Goal: Navigation & Orientation: Understand site structure

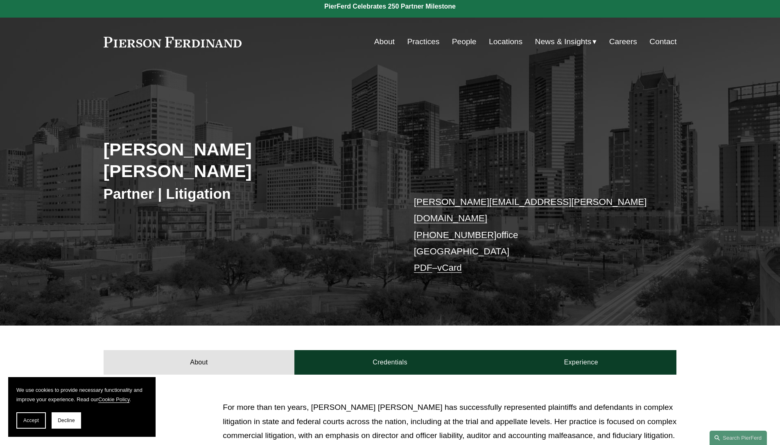
scroll to position [5, 0]
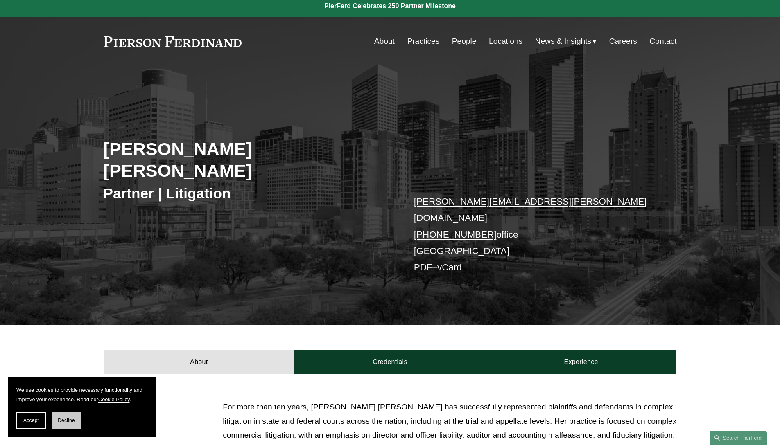
click at [57, 422] on button "Decline" at bounding box center [66, 421] width 29 height 16
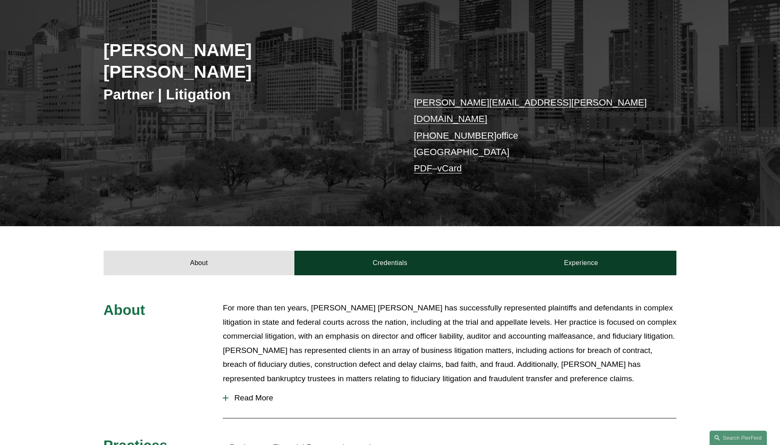
scroll to position [0, 0]
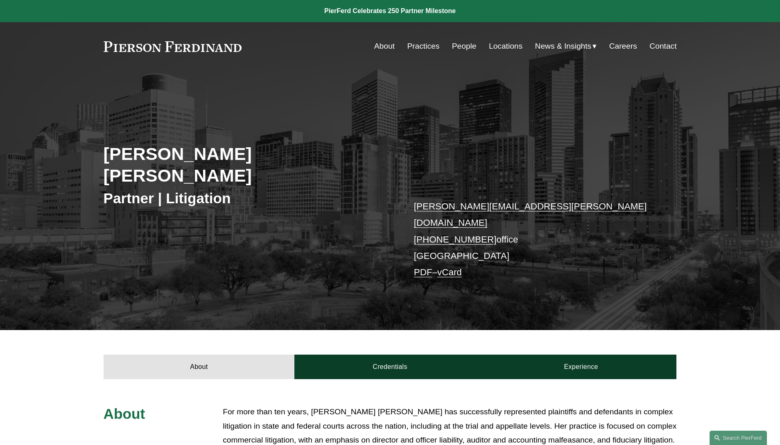
click at [384, 48] on link "About" at bounding box center [384, 46] width 20 height 16
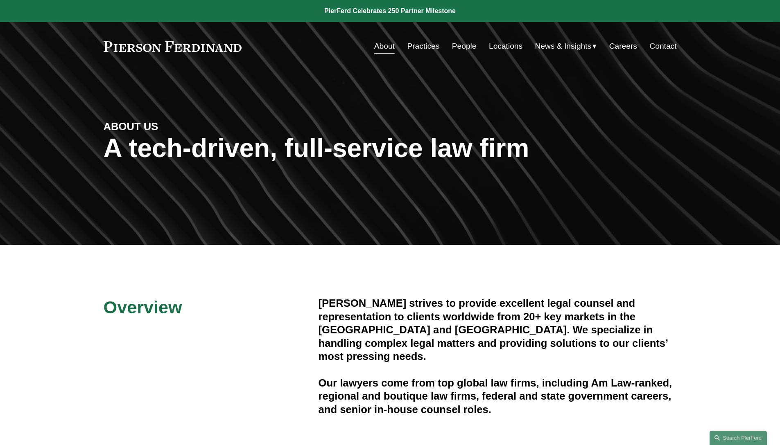
click at [501, 48] on link "Locations" at bounding box center [506, 46] width 34 height 16
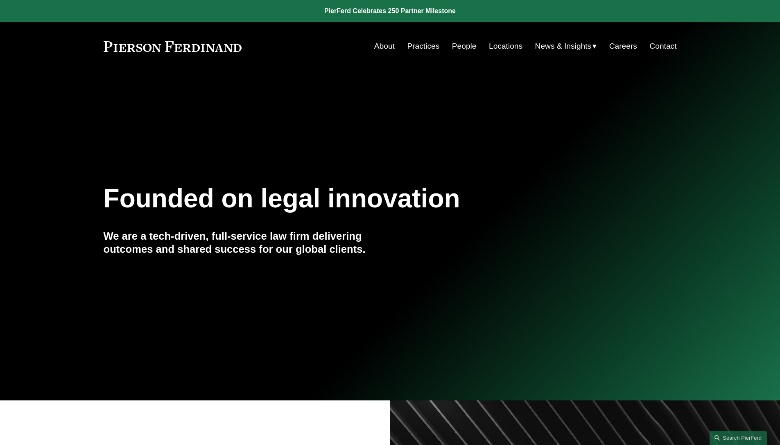
click at [633, 46] on link "Careers" at bounding box center [623, 46] width 28 height 16
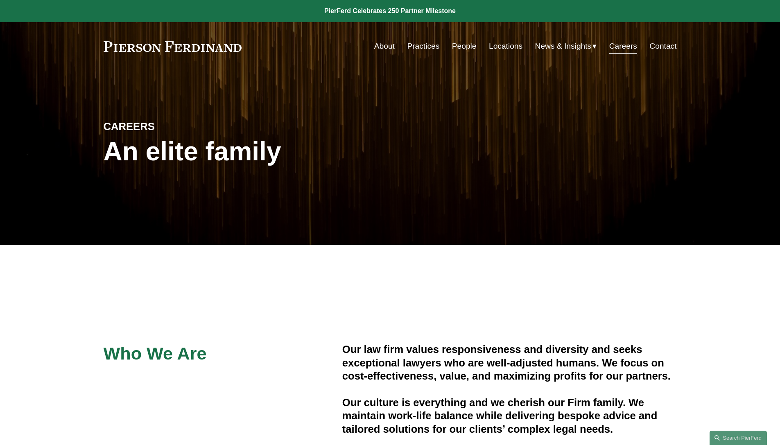
click at [460, 50] on link "People" at bounding box center [464, 46] width 25 height 16
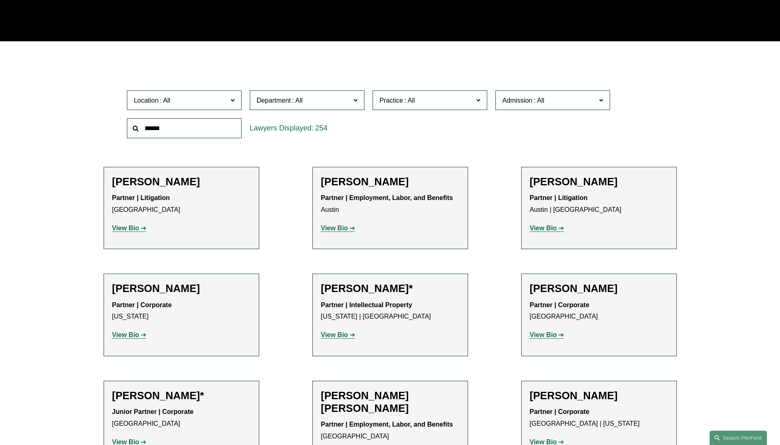
scroll to position [225, 0]
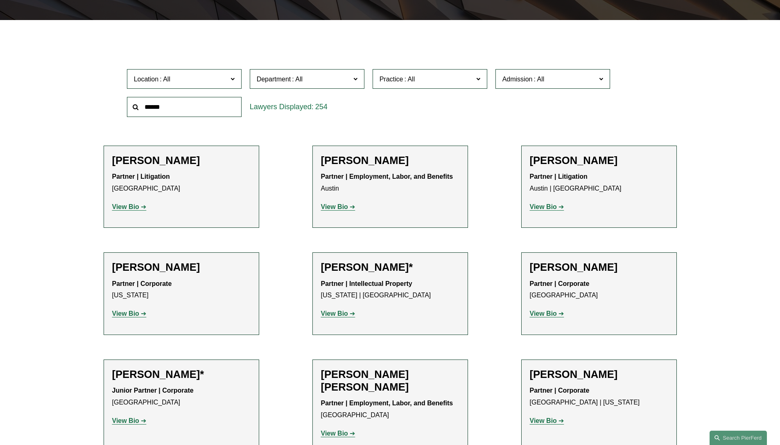
click at [570, 78] on span "Admission" at bounding box center [549, 79] width 94 height 11
click at [569, 78] on span "Admission" at bounding box center [549, 79] width 94 height 11
click at [351, 75] on label "Department" at bounding box center [307, 79] width 115 height 20
click at [448, 77] on span "Practice" at bounding box center [426, 79] width 94 height 11
click at [193, 75] on span "Location" at bounding box center [181, 79] width 94 height 11
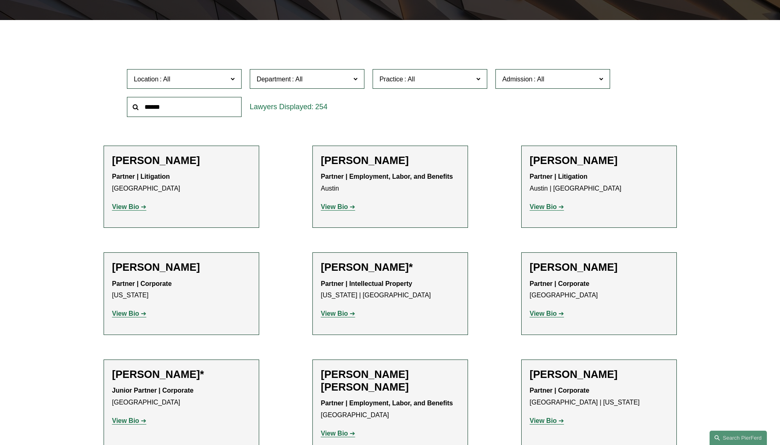
scroll to position [131, 0]
